Goal: Task Accomplishment & Management: Complete application form

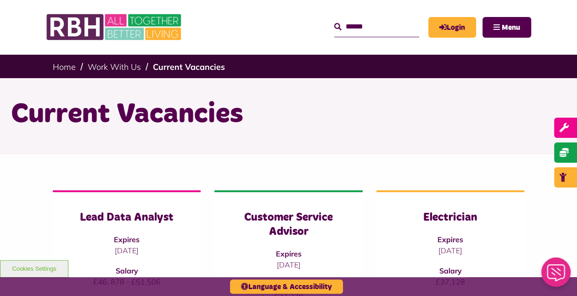
scroll to position [229, 0]
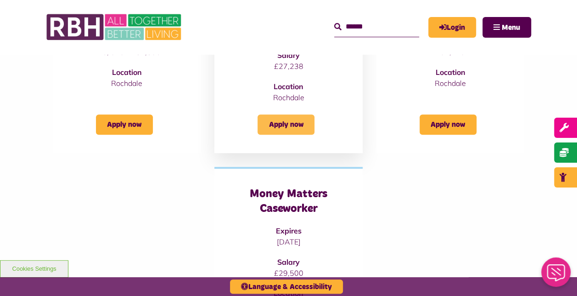
click at [297, 119] on link "Apply now" at bounding box center [285, 124] width 57 height 20
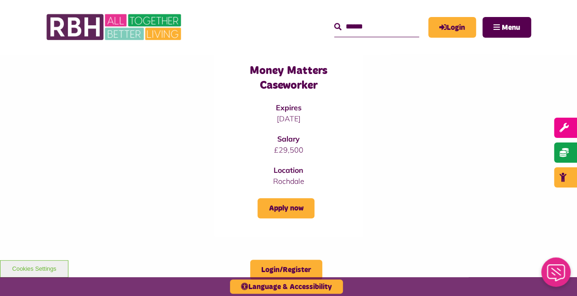
scroll to position [367, 0]
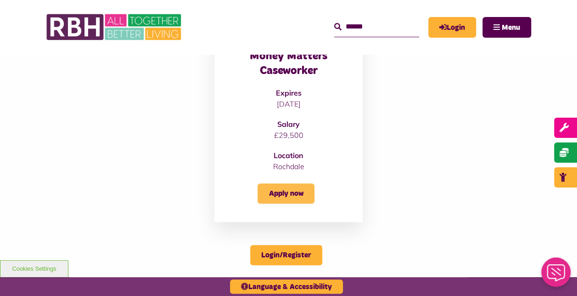
click at [296, 191] on link "Apply now" at bounding box center [285, 193] width 57 height 20
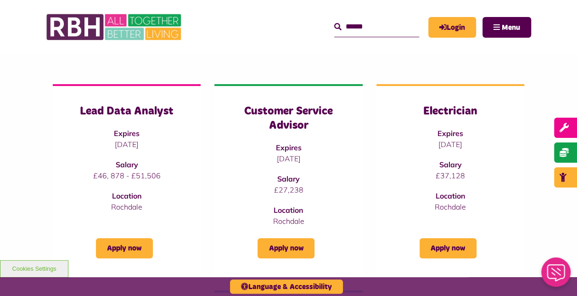
scroll to position [92, 0]
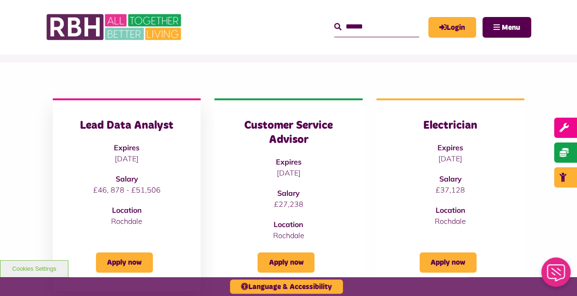
click at [116, 151] on strong "Expires" at bounding box center [127, 147] width 26 height 9
click at [125, 265] on link "Apply now" at bounding box center [124, 262] width 57 height 20
